Goal: Information Seeking & Learning: Learn about a topic

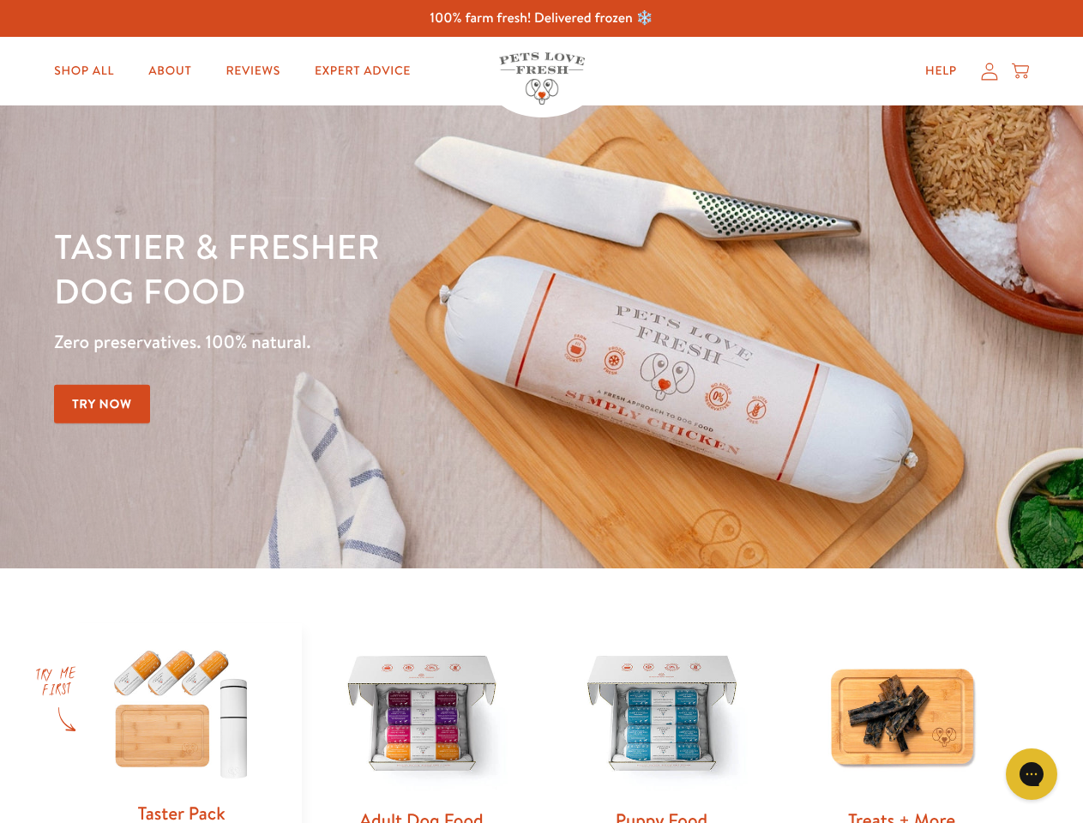
click at [541, 411] on div "Tastier & fresher dog food Zero preservatives. 100% natural. Try Now" at bounding box center [379, 337] width 650 height 226
click at [1031, 774] on icon "Gorgias live chat" at bounding box center [1031, 774] width 16 height 16
